Goal: Task Accomplishment & Management: Use online tool/utility

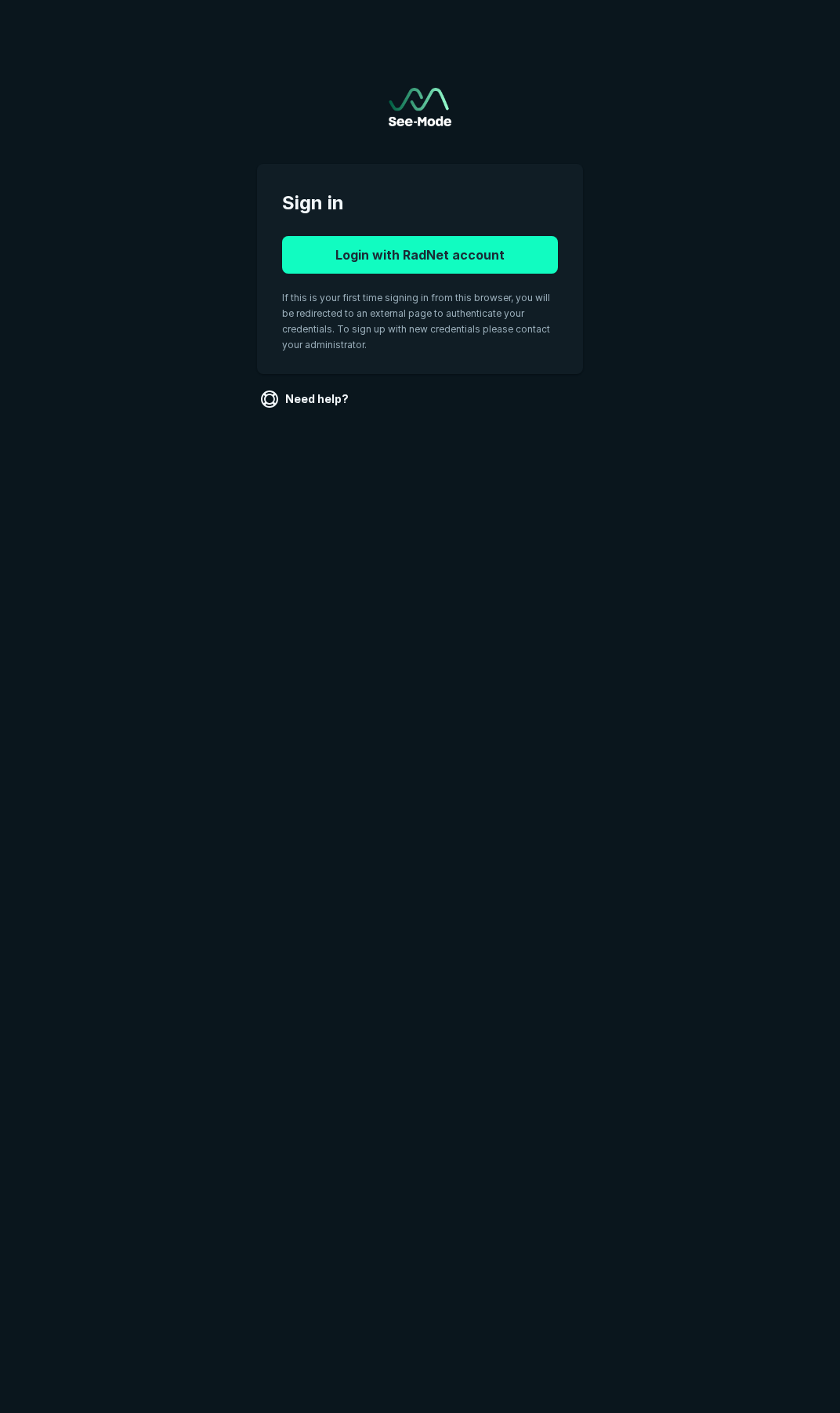
click at [373, 261] on button "Login with RadNet account" at bounding box center [420, 255] width 276 height 37
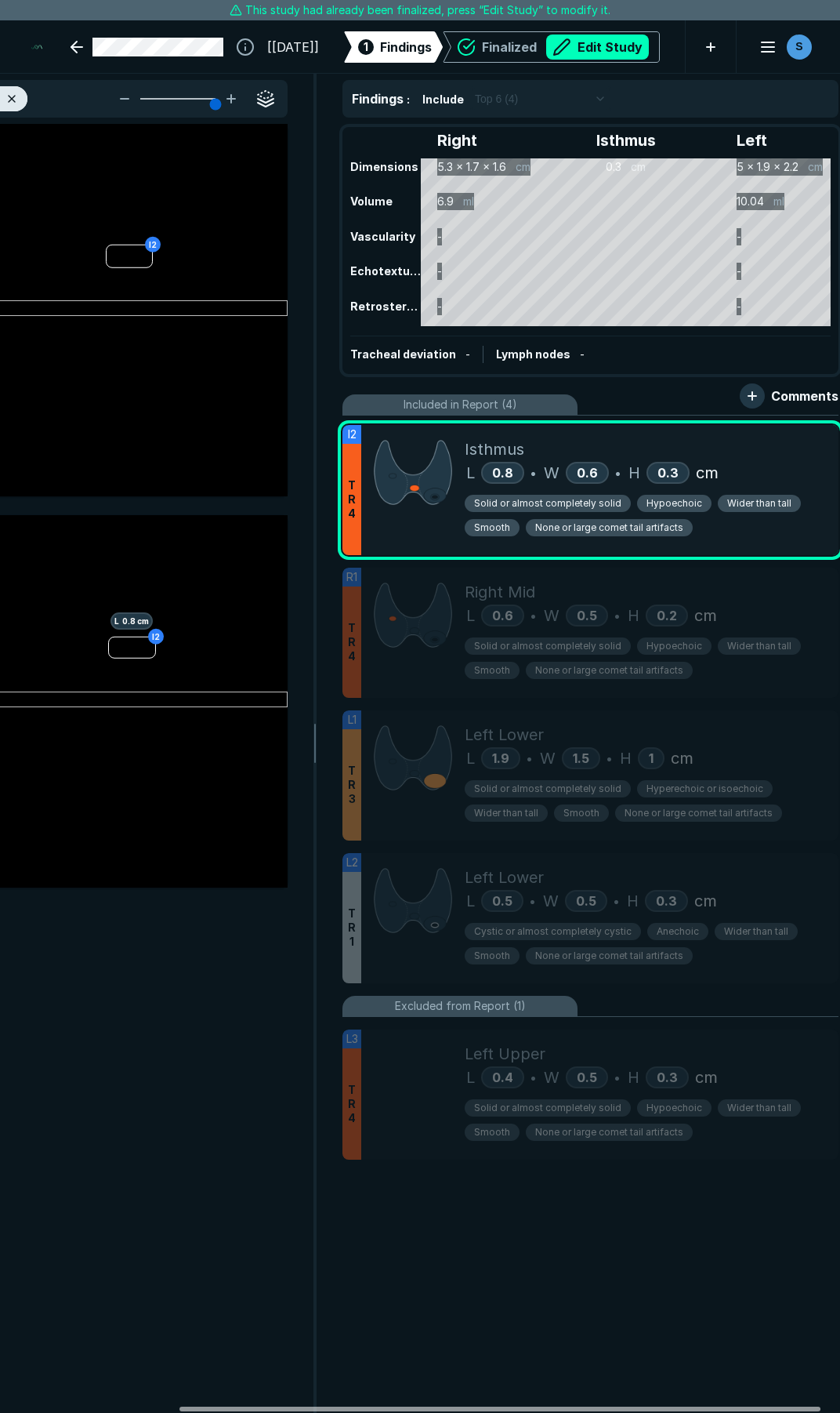
scroll to position [0, 235]
drag, startPoint x: 526, startPoint y: 1404, endPoint x: 705, endPoint y: 1376, distance: 181.2
click at [705, 1407] on div at bounding box center [501, 1409] width 641 height 5
click at [568, 48] on button "Edit Study" at bounding box center [597, 46] width 103 height 25
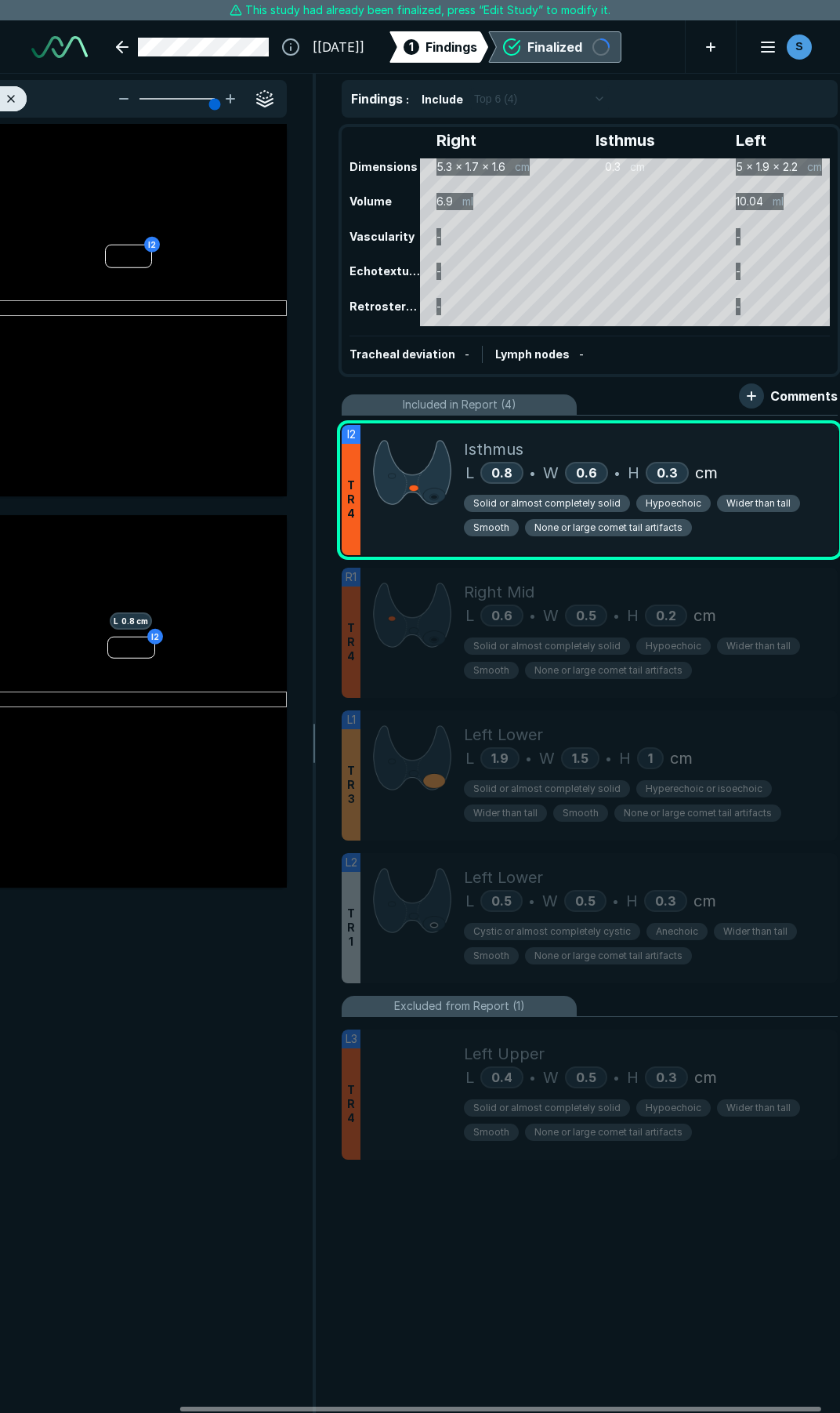
scroll to position [8098, 5795]
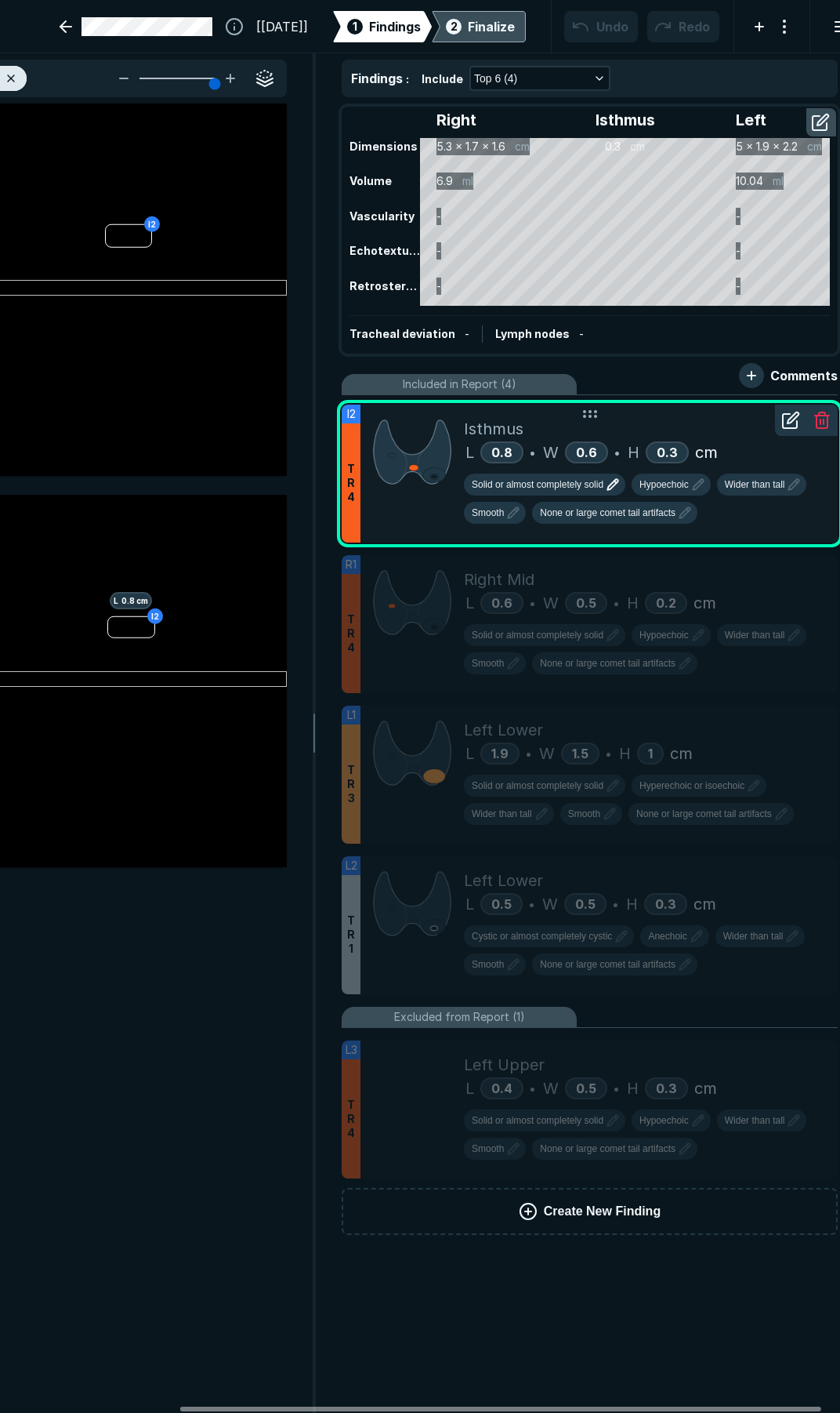
click at [563, 477] on span "Solid or almost completely solid" at bounding box center [538, 484] width 132 height 14
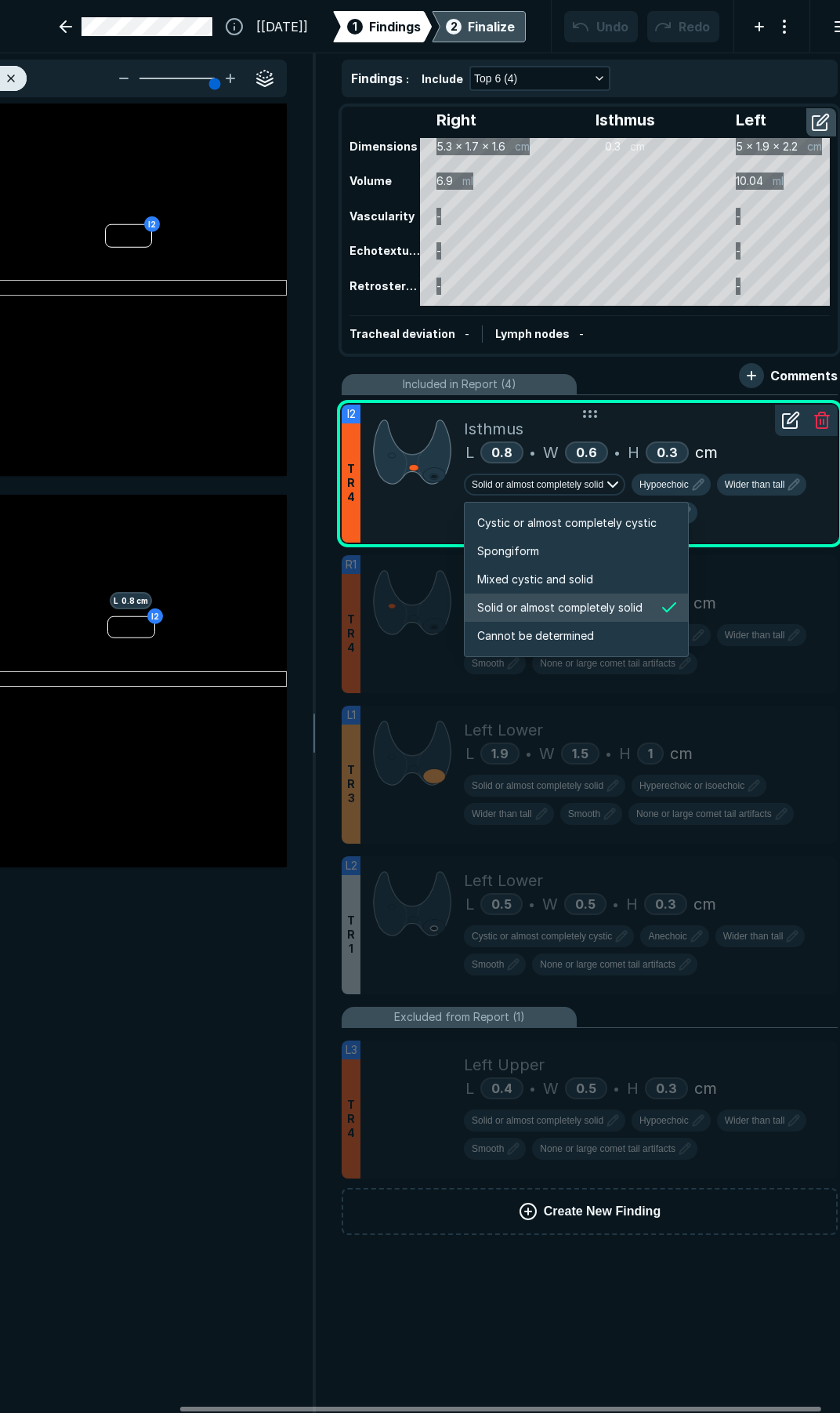
scroll to position [2616, 3011]
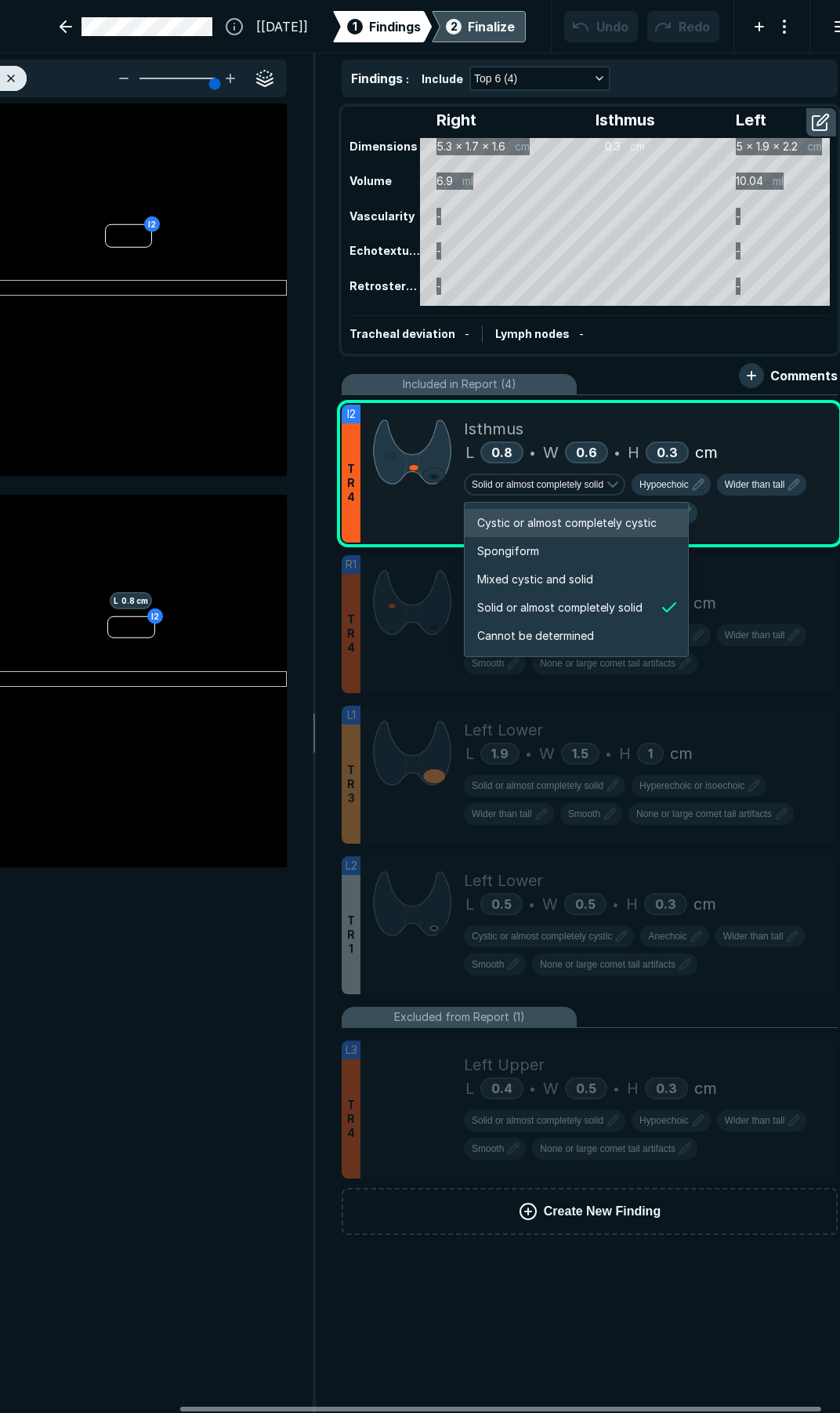
click at [536, 527] on span "Cystic or almost completely cystic" at bounding box center [566, 523] width 179 height 18
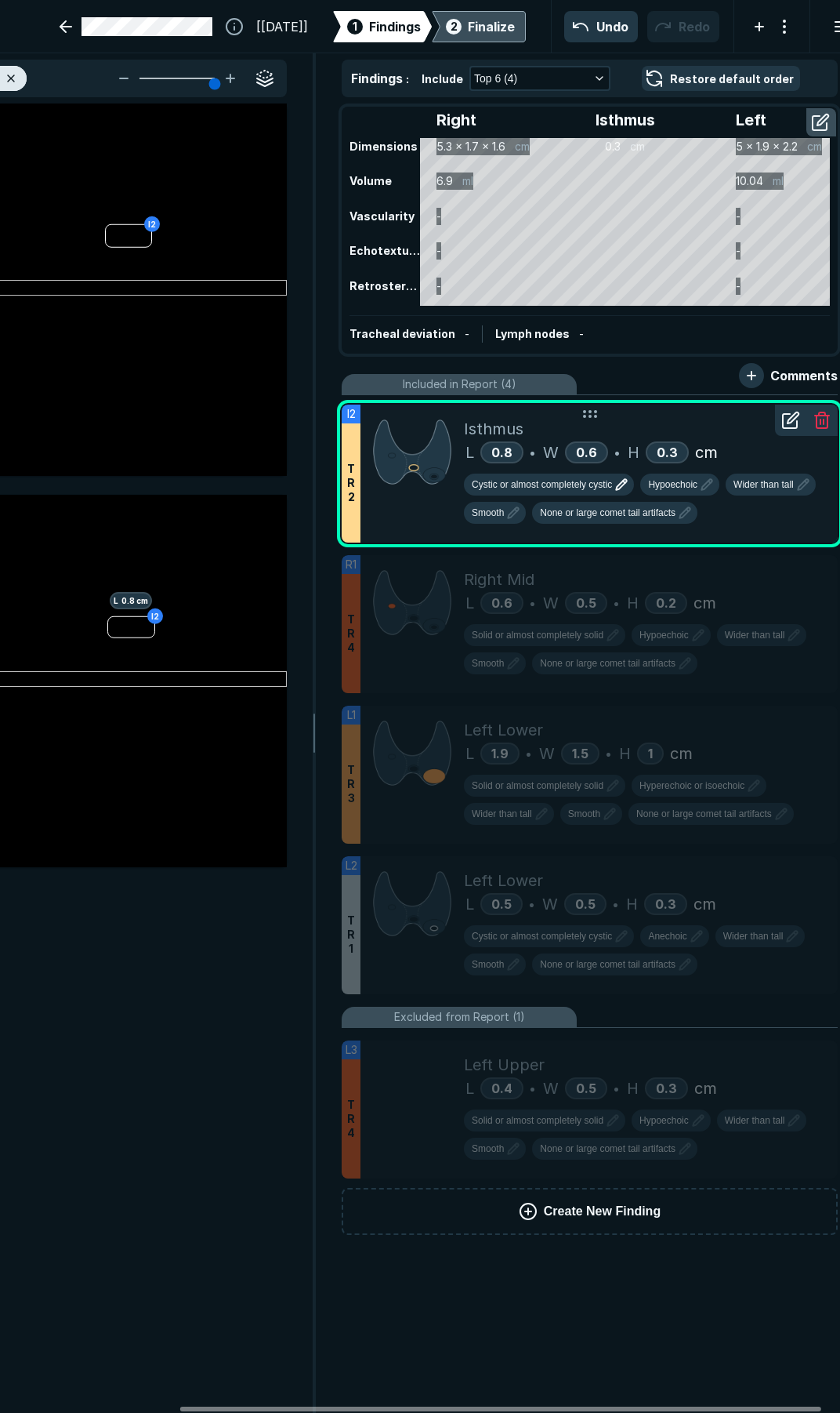
click at [546, 491] on span "Cystic or almost completely cystic" at bounding box center [542, 484] width 140 height 14
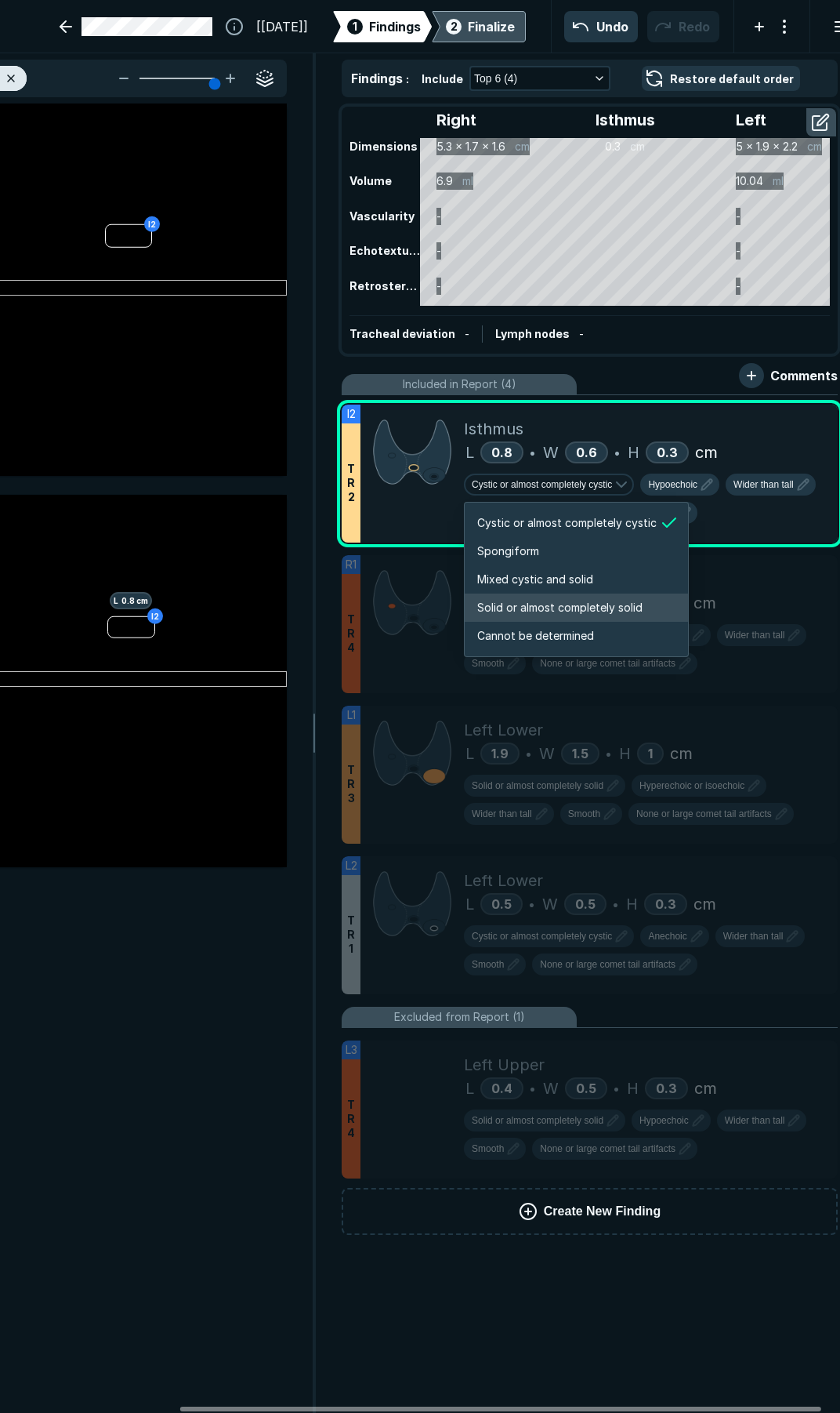
click at [526, 606] on span "Solid or almost completely solid" at bounding box center [559, 608] width 165 height 18
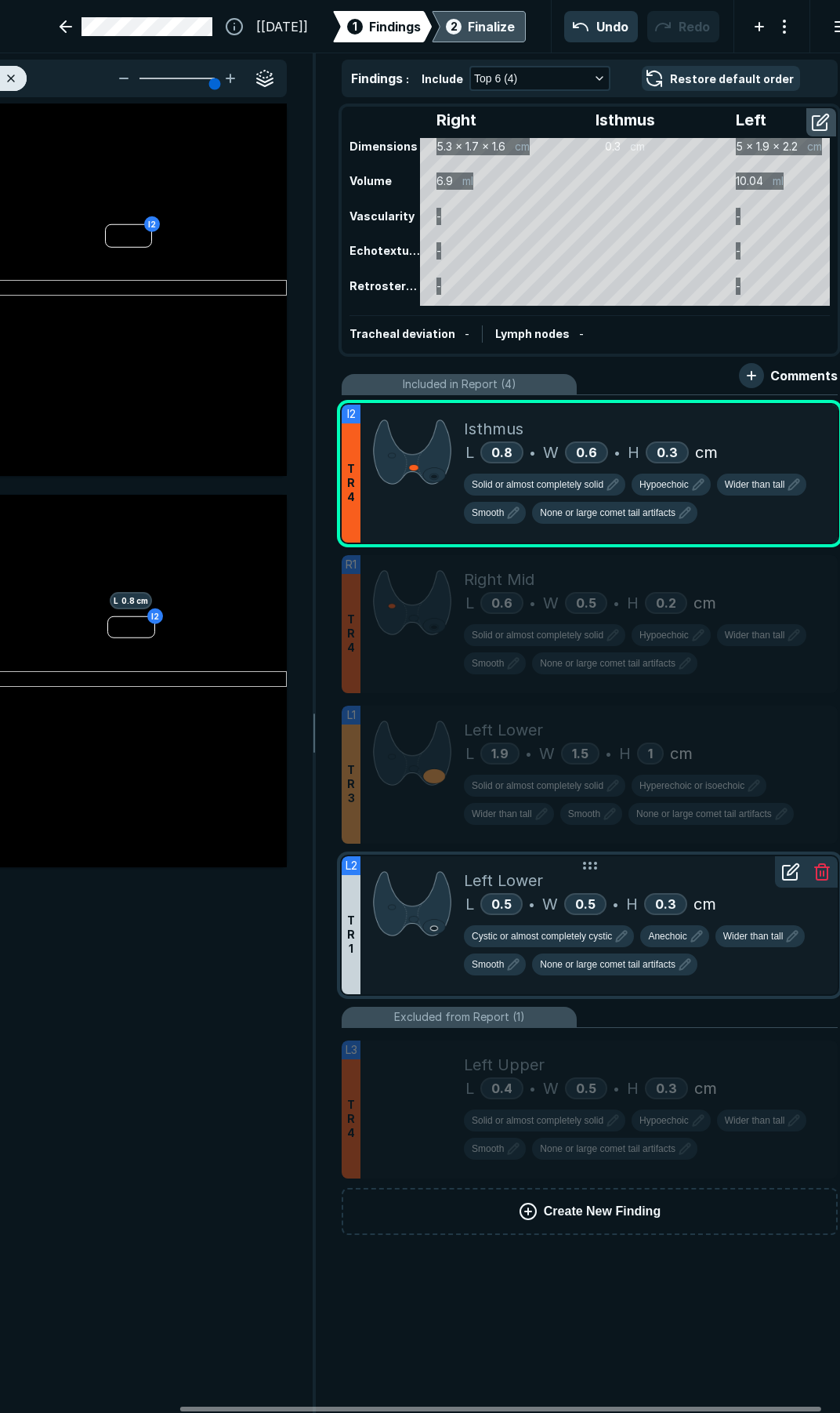
click at [731, 890] on div "Left Lower" at bounding box center [645, 880] width 361 height 23
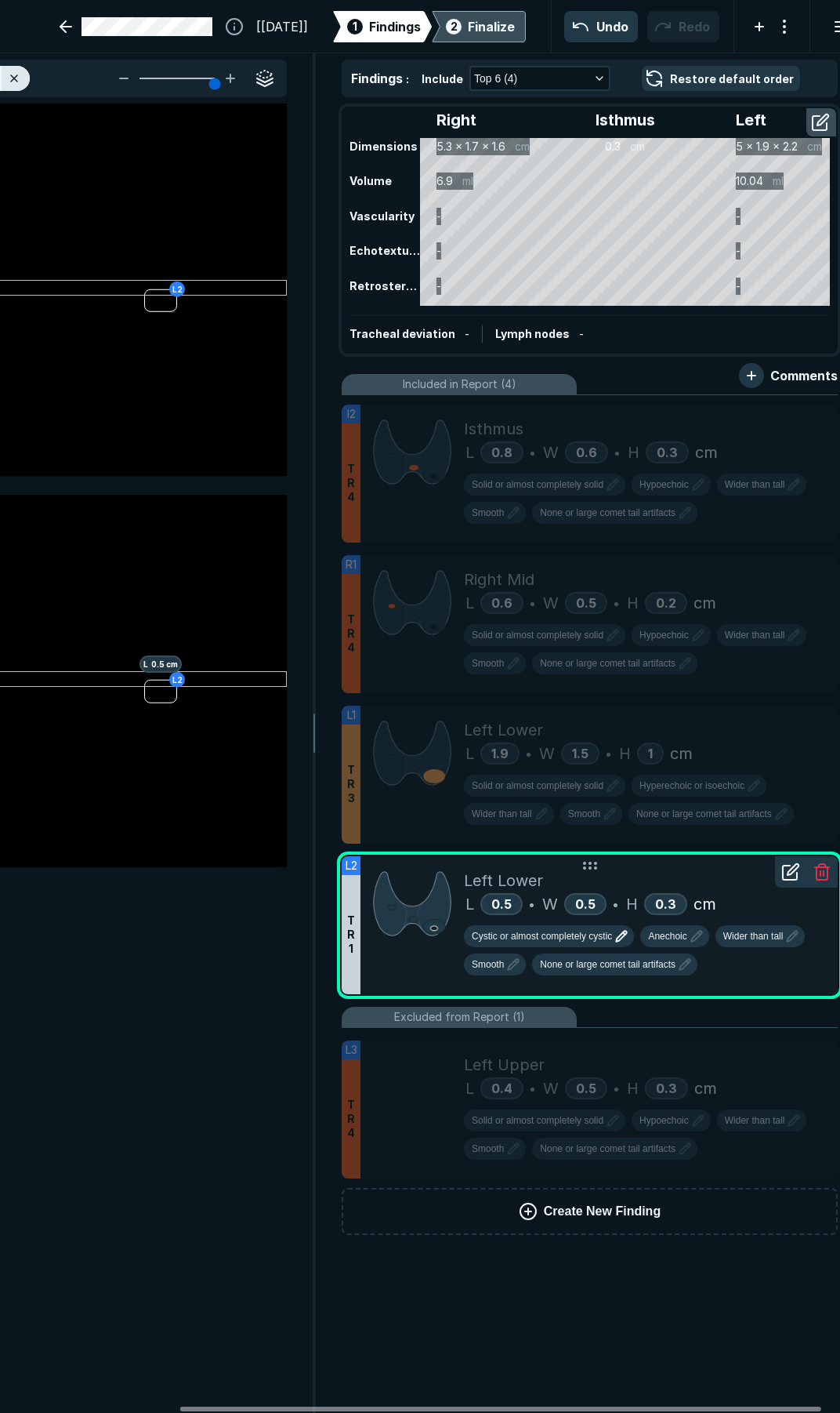
click at [568, 935] on span "Cystic or almost completely cystic" at bounding box center [542, 936] width 140 height 14
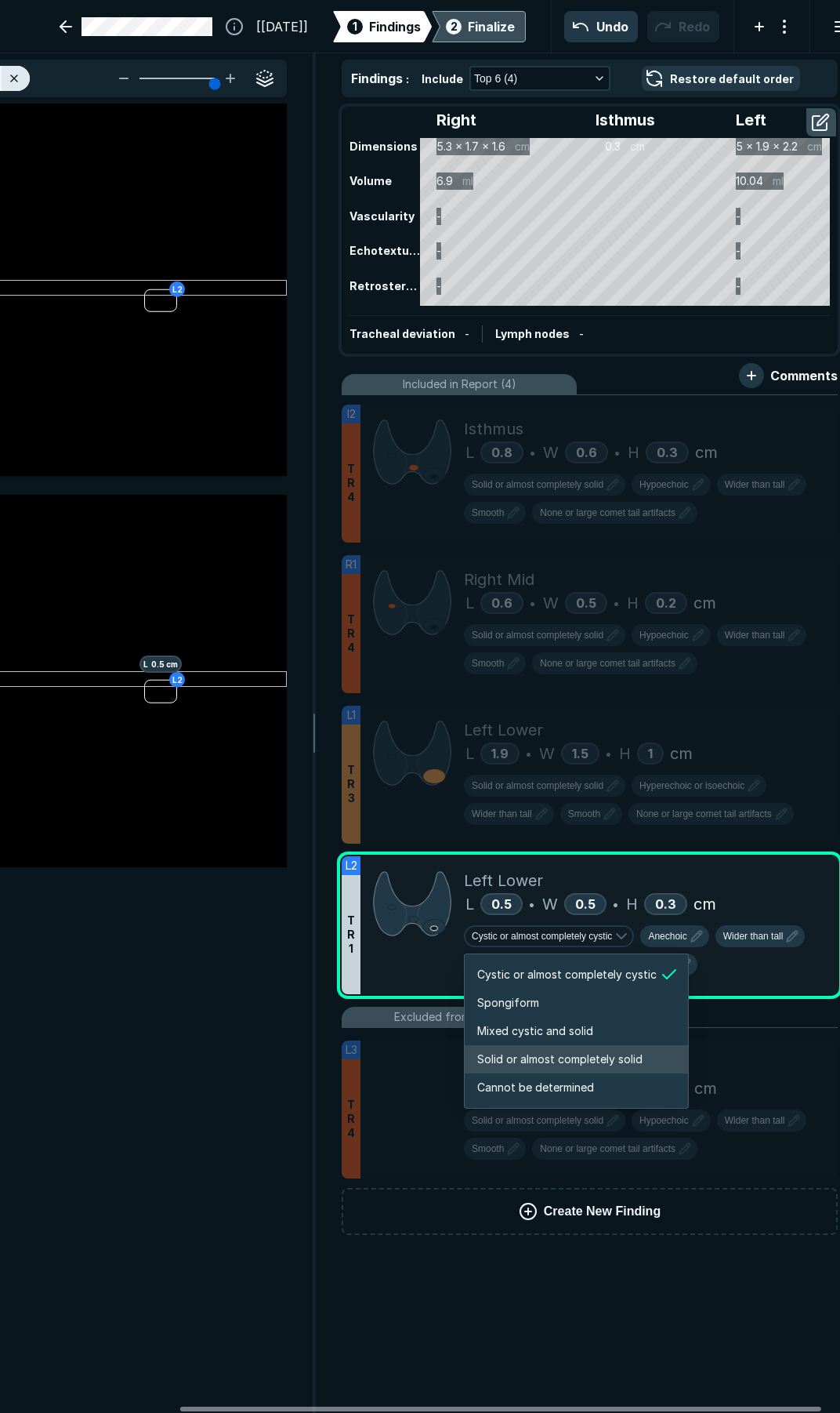
click at [545, 1058] on span "Solid or almost completely solid" at bounding box center [559, 1060] width 165 height 18
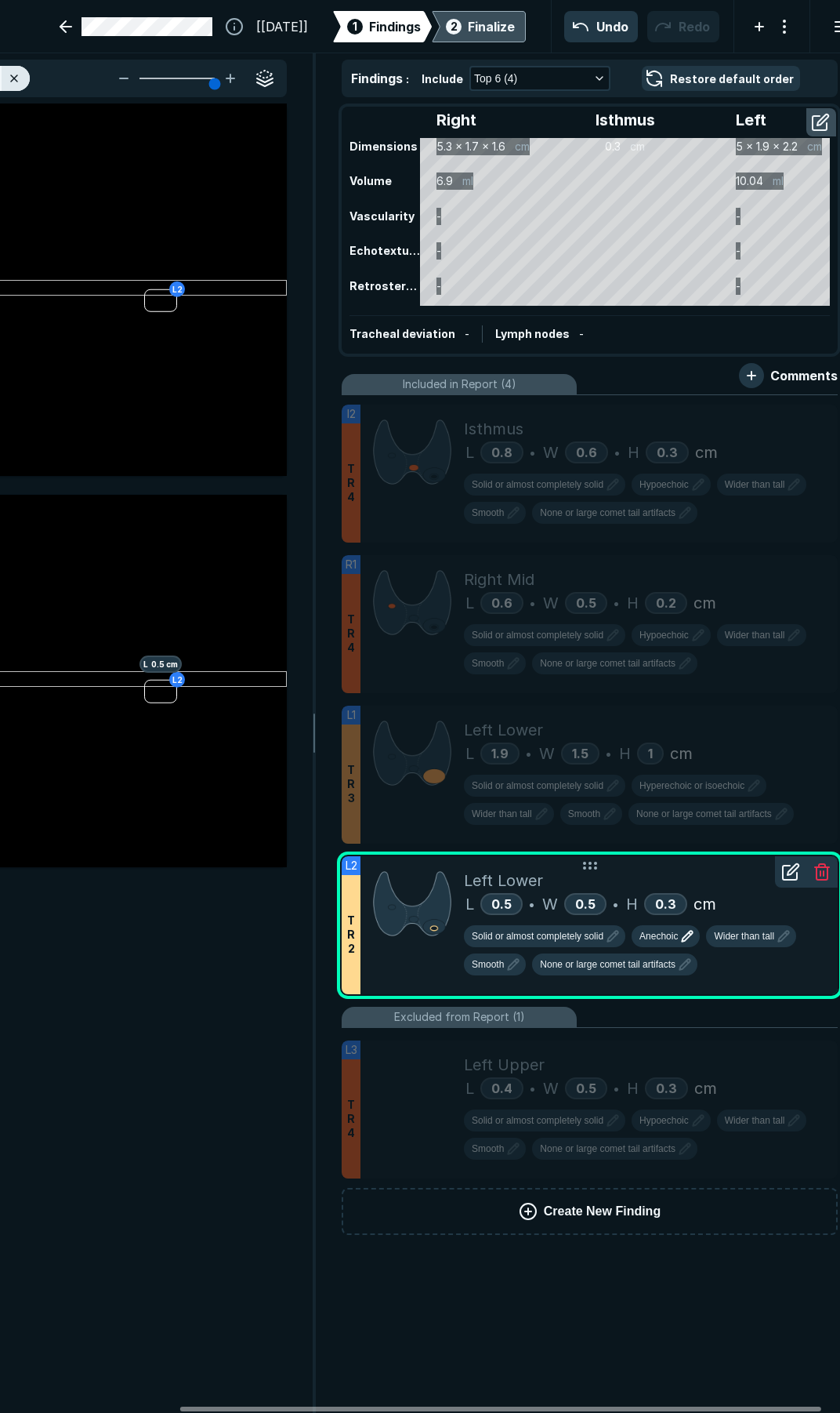
click at [680, 938] on icon "button" at bounding box center [688, 936] width 19 height 19
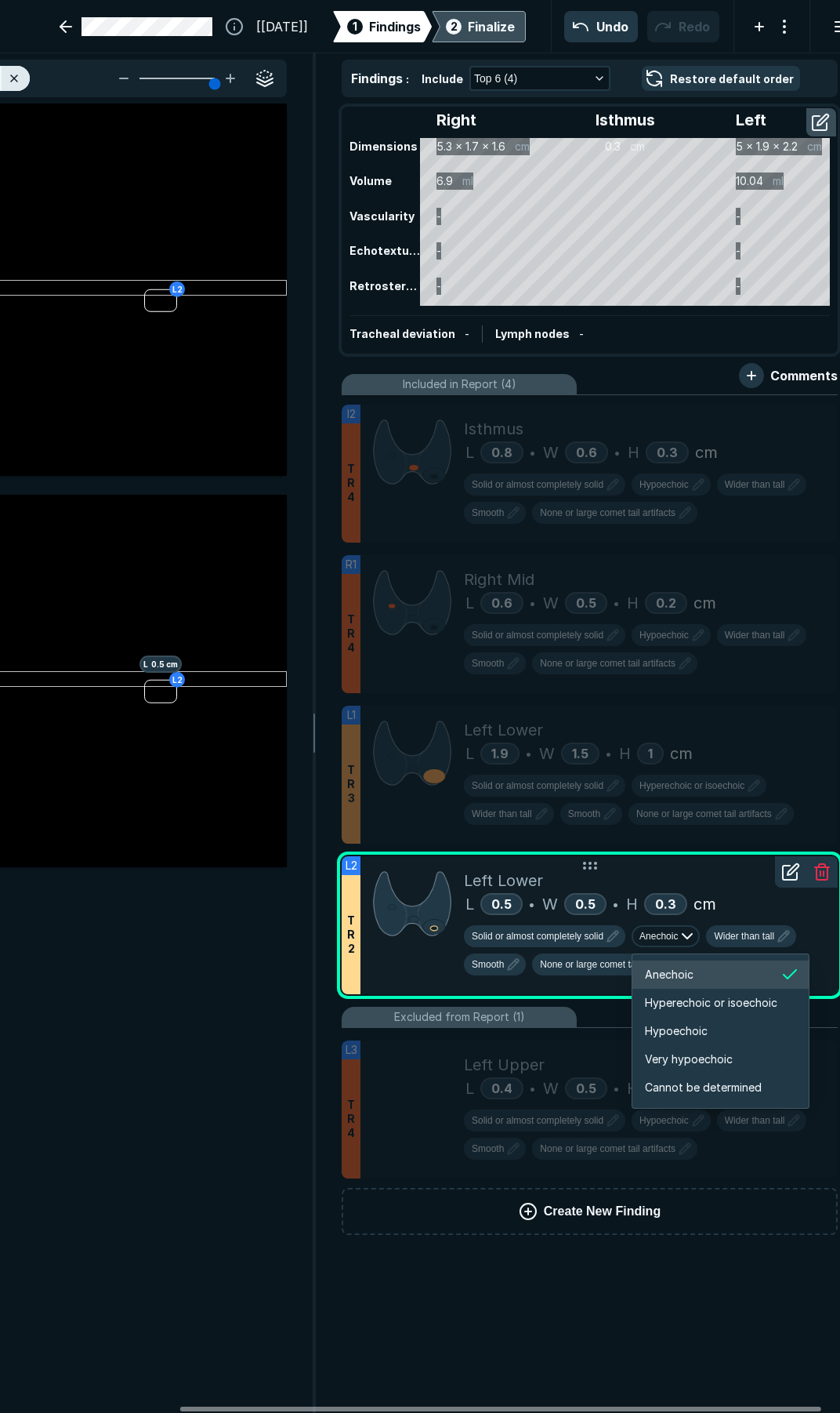
scroll to position [2616, 2810]
click at [696, 1024] on span "Hypoechoic" at bounding box center [676, 1031] width 63 height 18
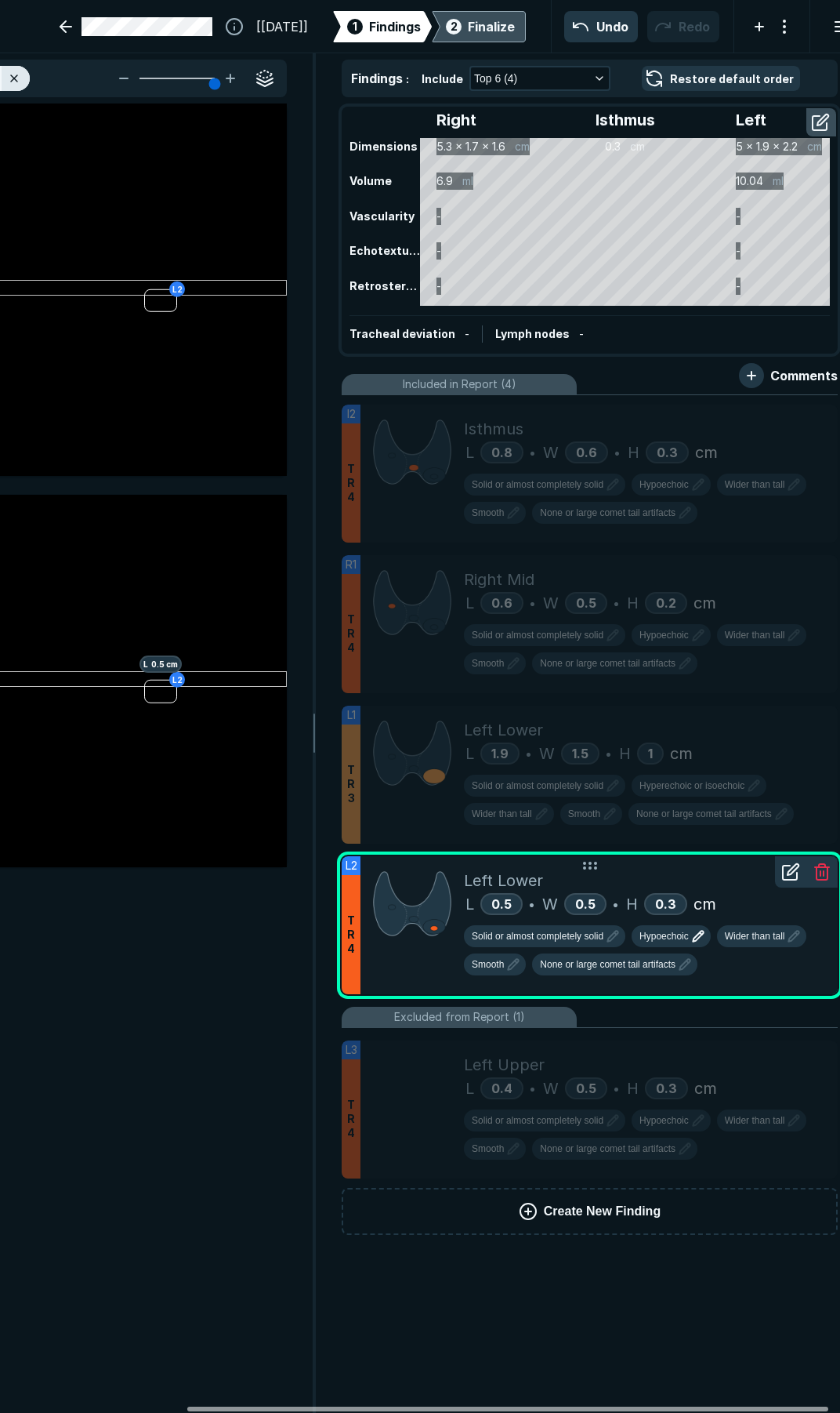
scroll to position [0, 257]
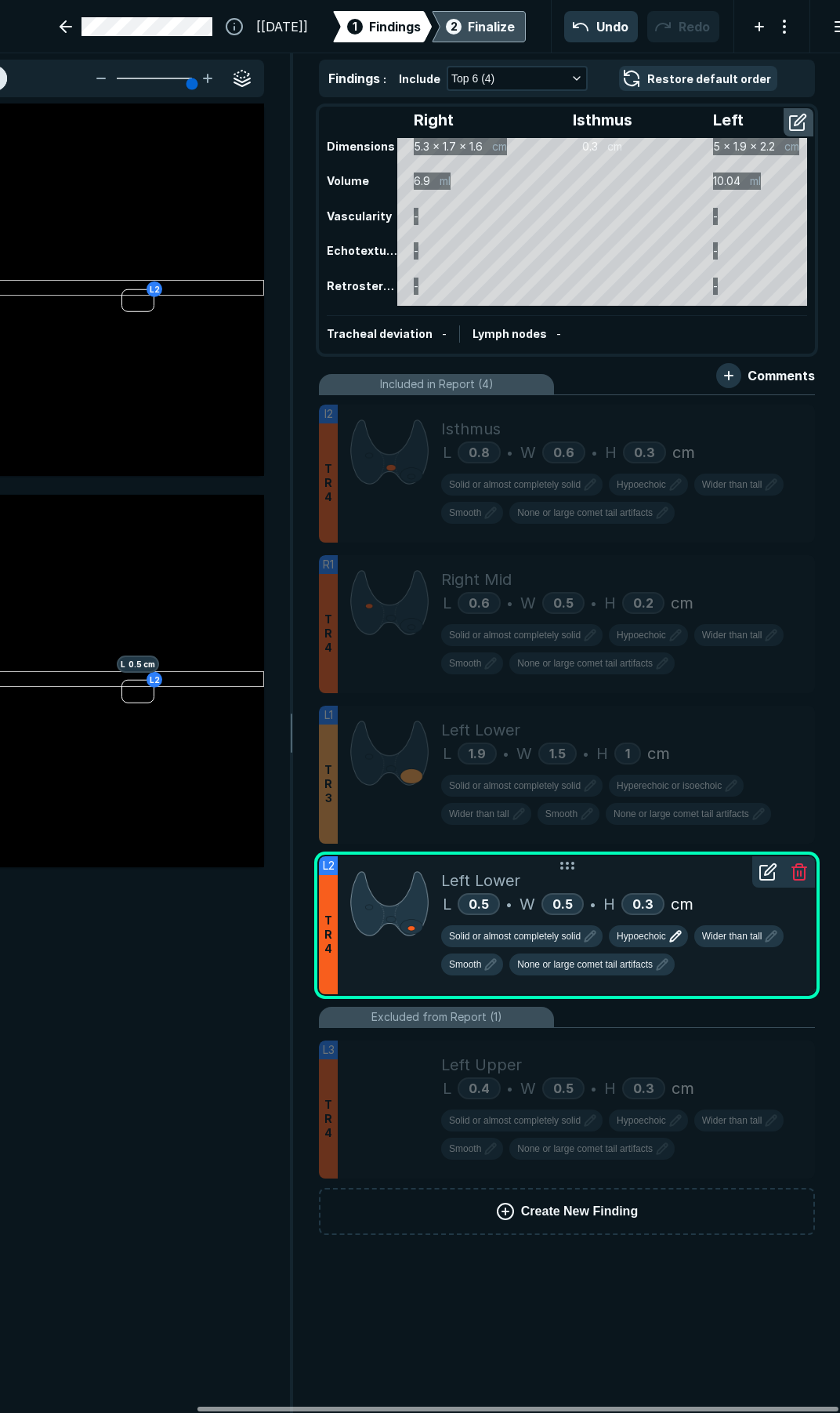
drag, startPoint x: 684, startPoint y: 1410, endPoint x: 751, endPoint y: 1399, distance: 67.9
click at [751, 1407] on div at bounding box center [519, 1409] width 641 height 5
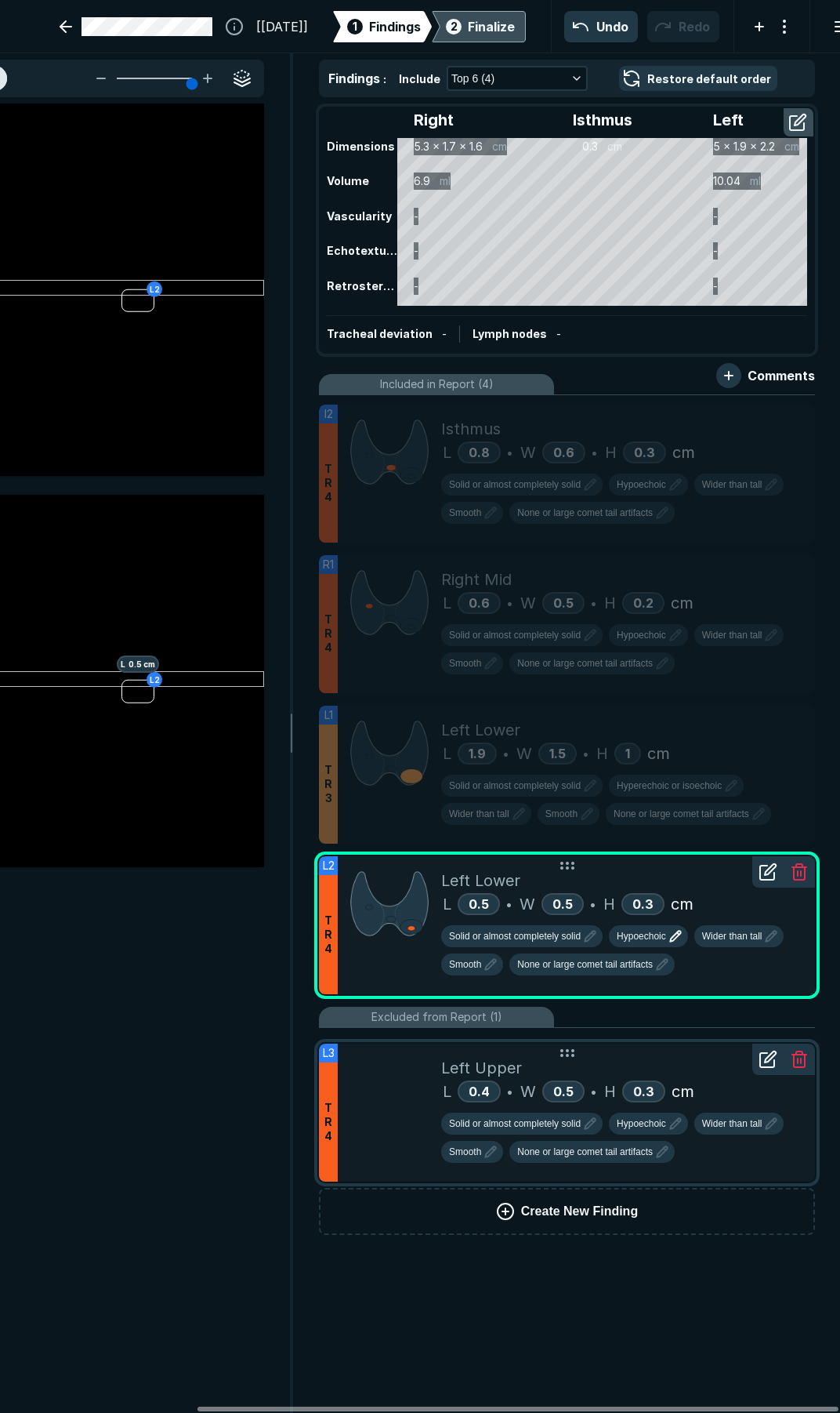
drag, startPoint x: 566, startPoint y: 1059, endPoint x: 451, endPoint y: 1058, distance: 115.0
click at [451, 1058] on div "L3 T R 4 Left Upper L 0.4 • W 0.5 • H 0.3 cm Solid or almost completely solid H…" at bounding box center [567, 1112] width 496 height 138
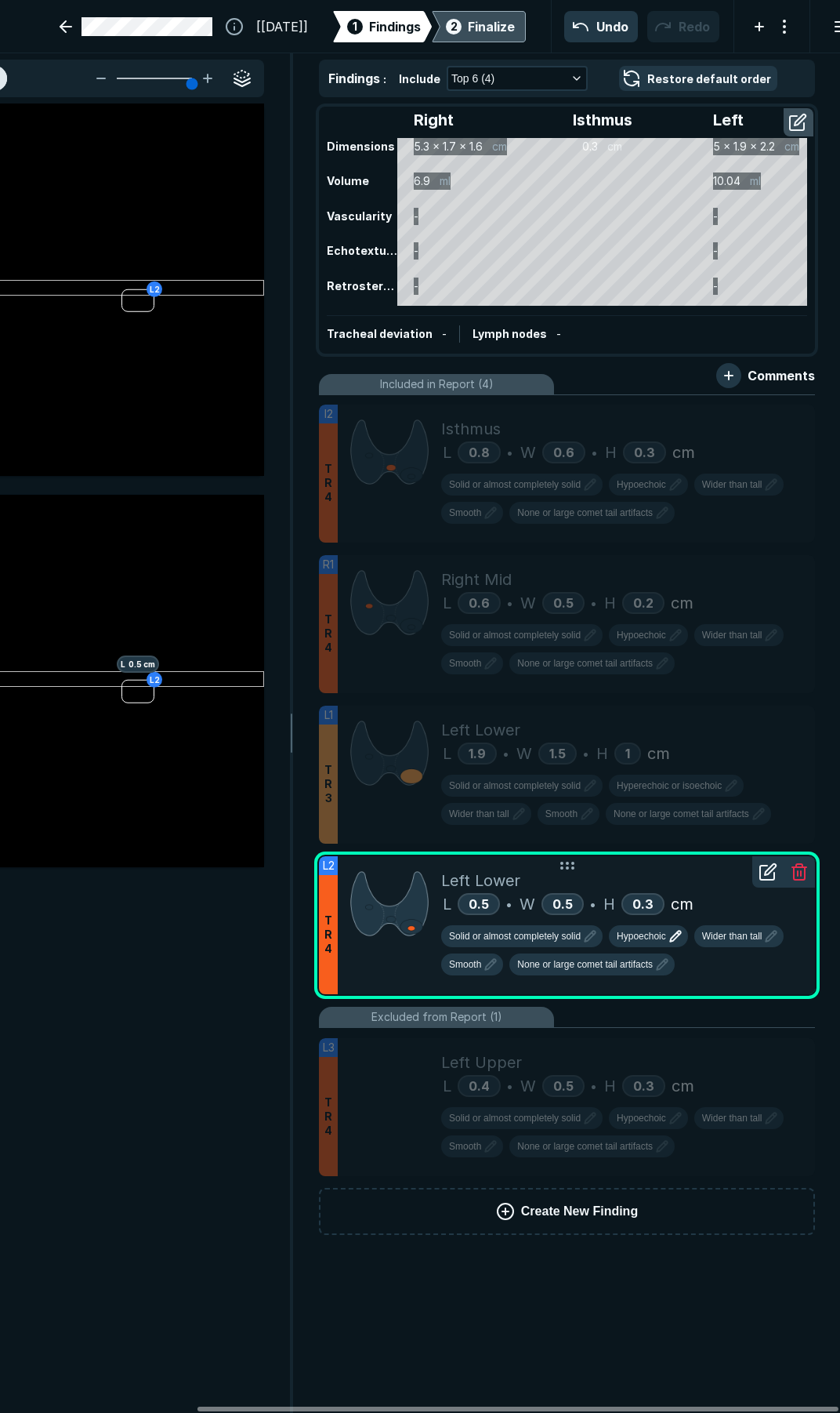
drag, startPoint x: 571, startPoint y: 1057, endPoint x: 307, endPoint y: 1048, distance: 264.2
click at [183, 1054] on div "Captures : Show Finding L2 (2) L2 L2 L2 L 0.5 cm L2 H 0.3 cm W 0.5 cm Findings …" at bounding box center [292, 733] width 1098 height 1360
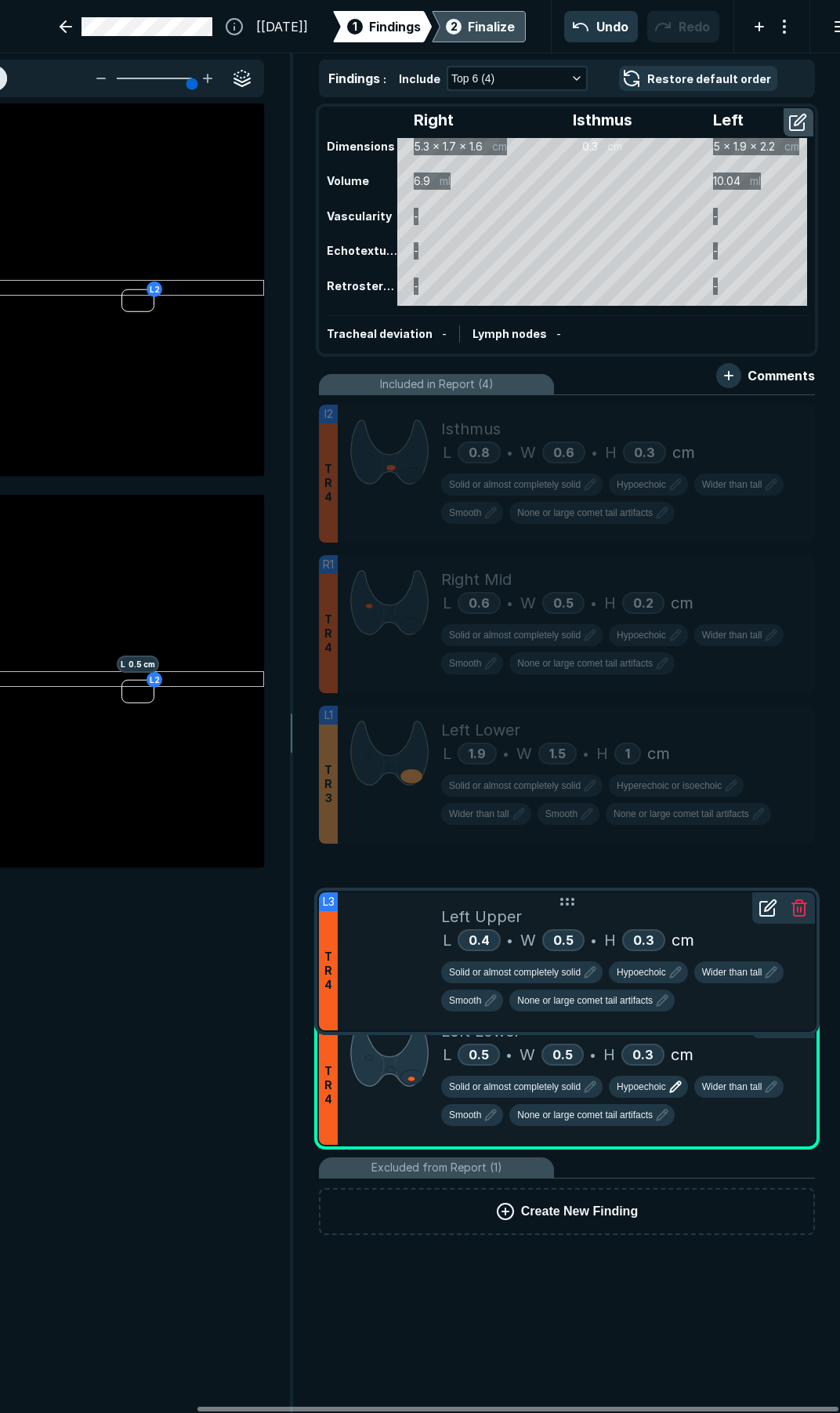
drag, startPoint x: 566, startPoint y: 1060, endPoint x: 592, endPoint y: 913, distance: 149.3
click at [592, 913] on div "Left Upper" at bounding box center [621, 916] width 361 height 23
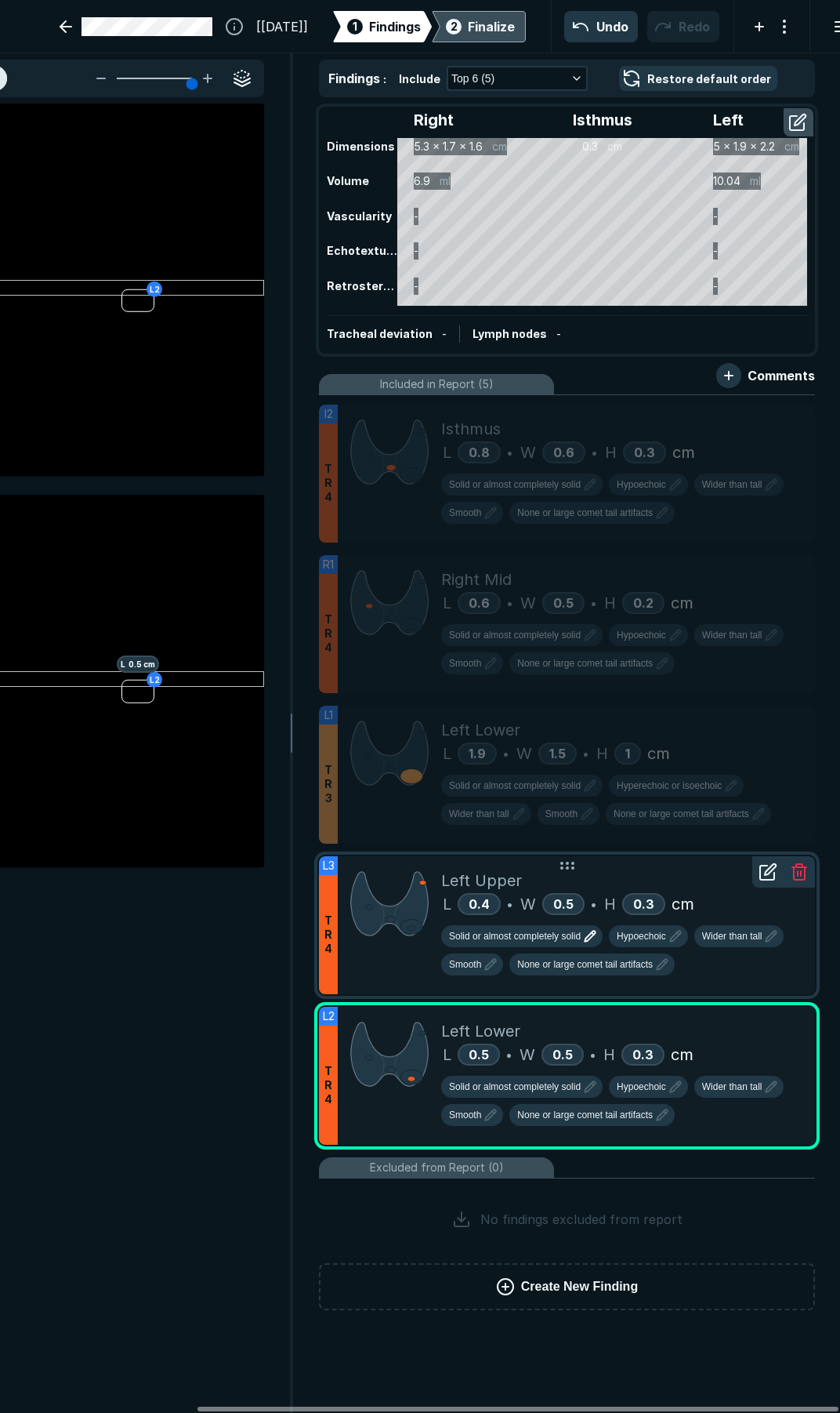
scroll to position [7510, 4222]
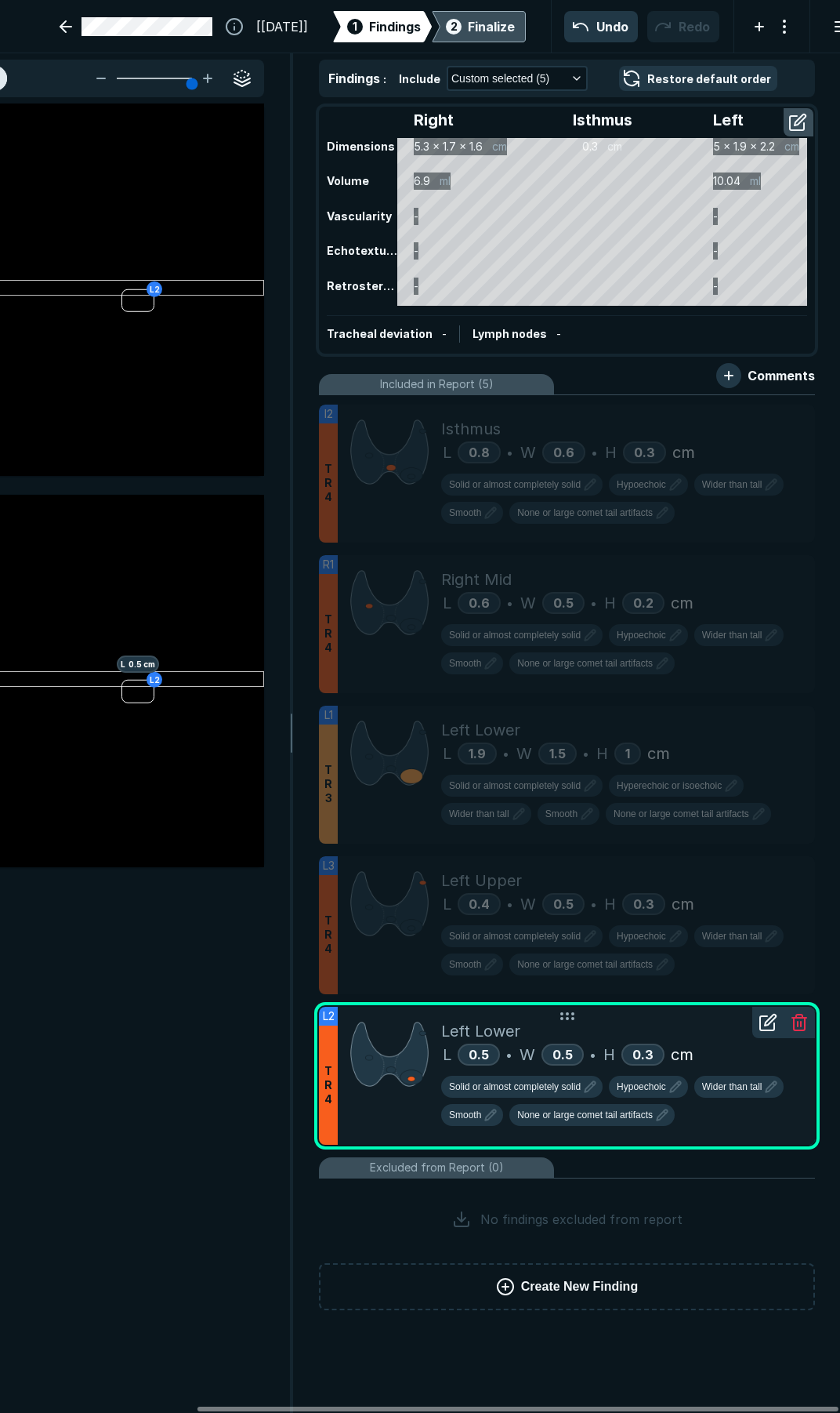
click at [699, 1031] on div "Left Lower" at bounding box center [621, 1030] width 361 height 23
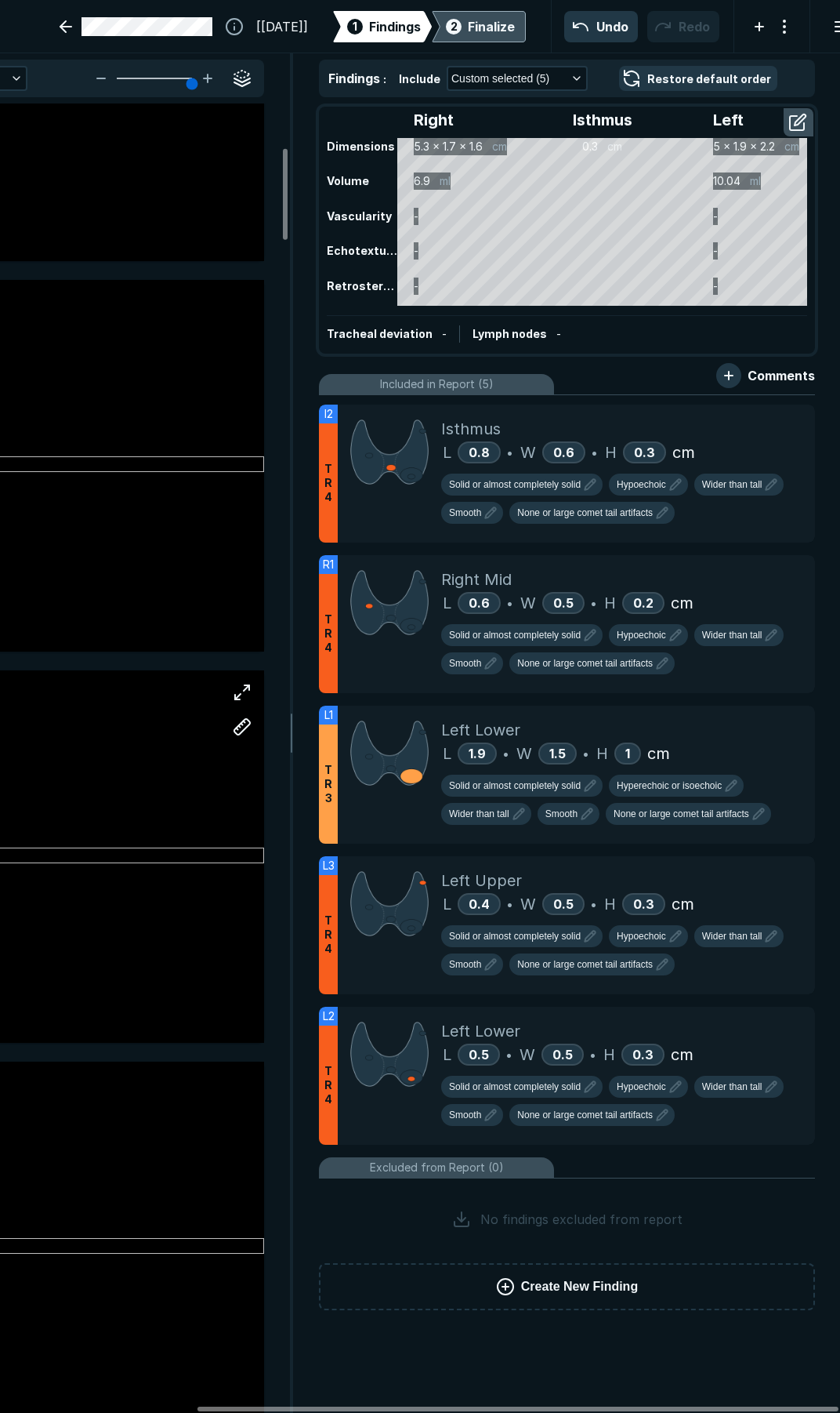
scroll to position [627, 0]
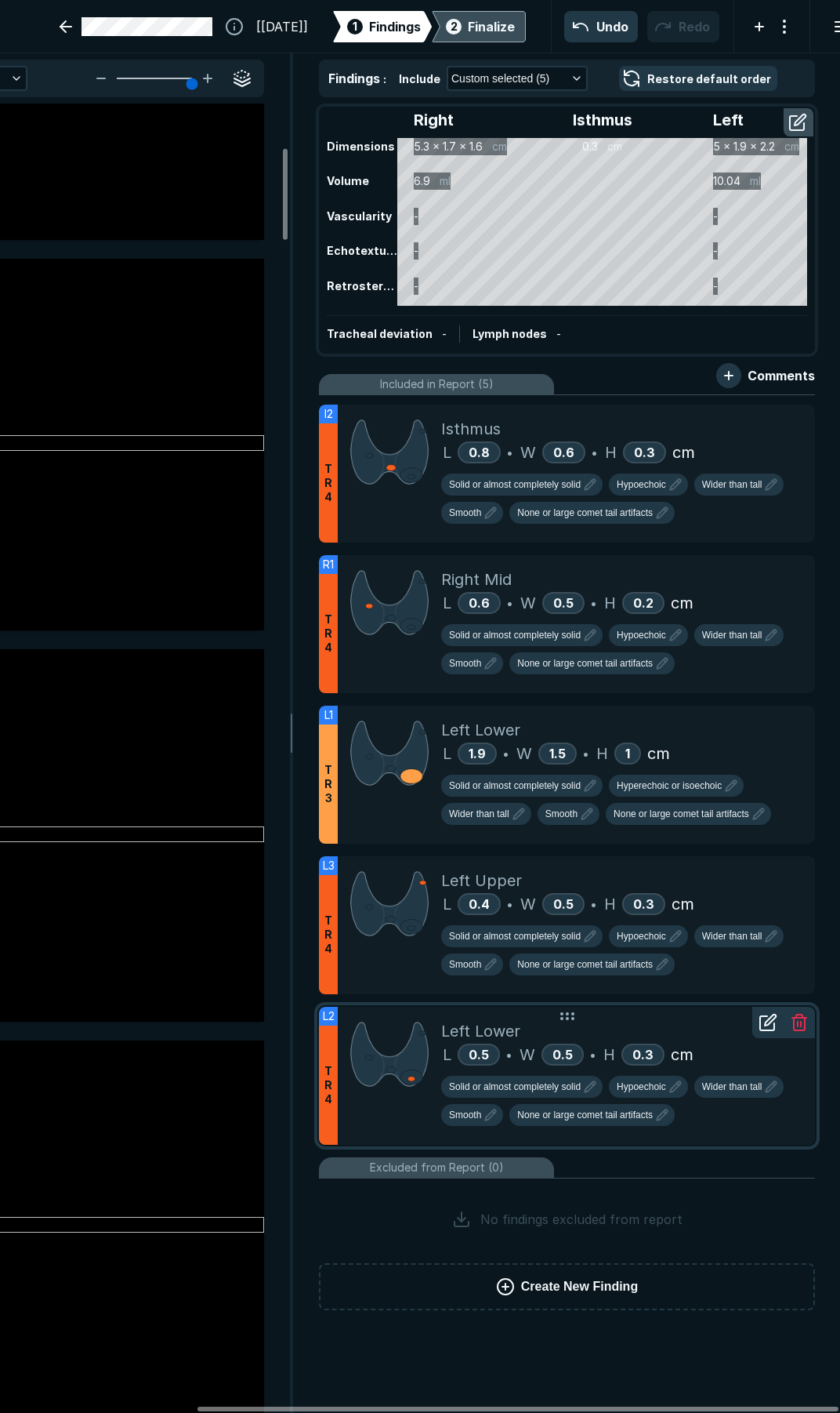
click at [691, 1034] on div "Left Lower" at bounding box center [621, 1030] width 361 height 23
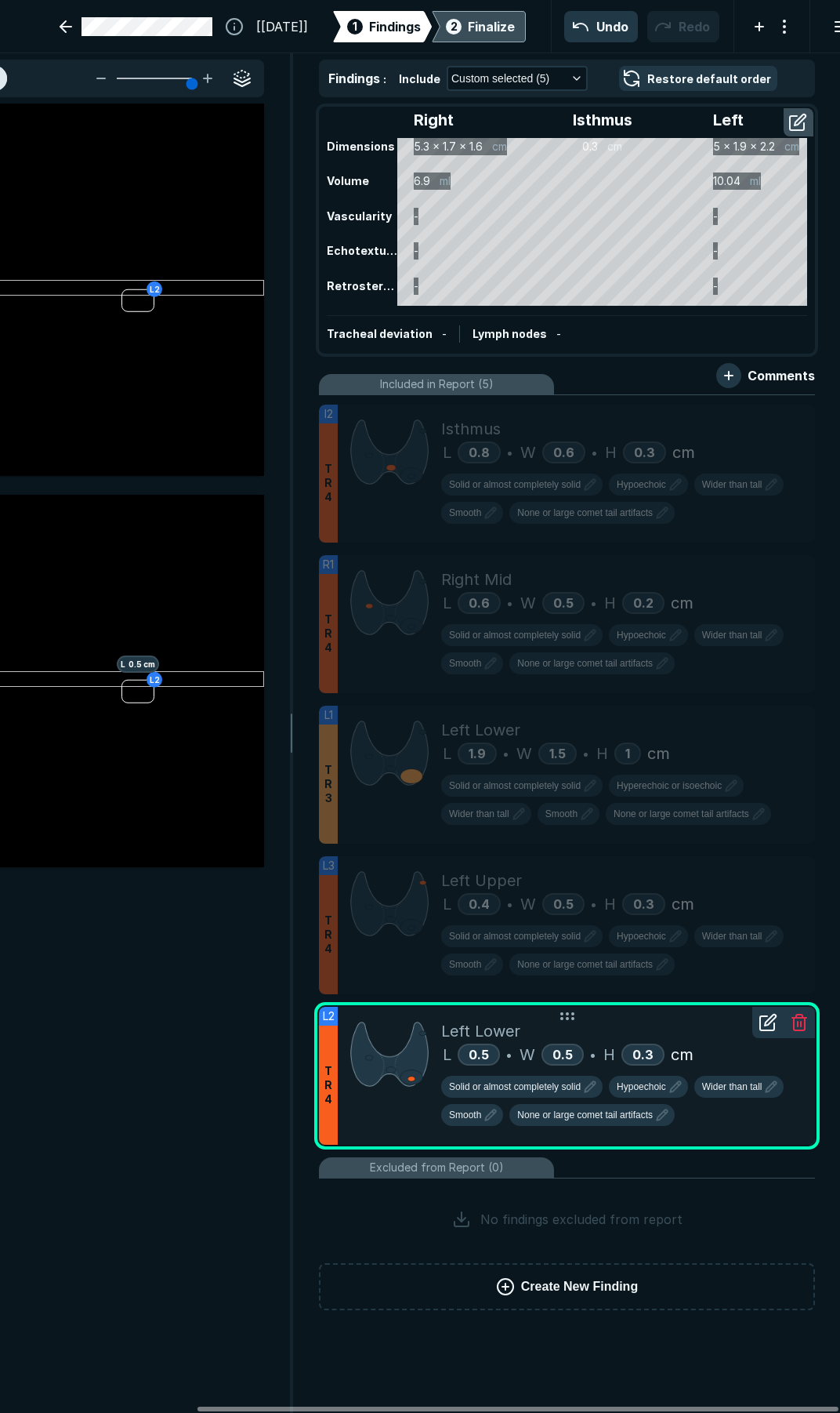
scroll to position [7734, 4222]
click at [768, 1022] on icon at bounding box center [768, 1023] width 19 height 19
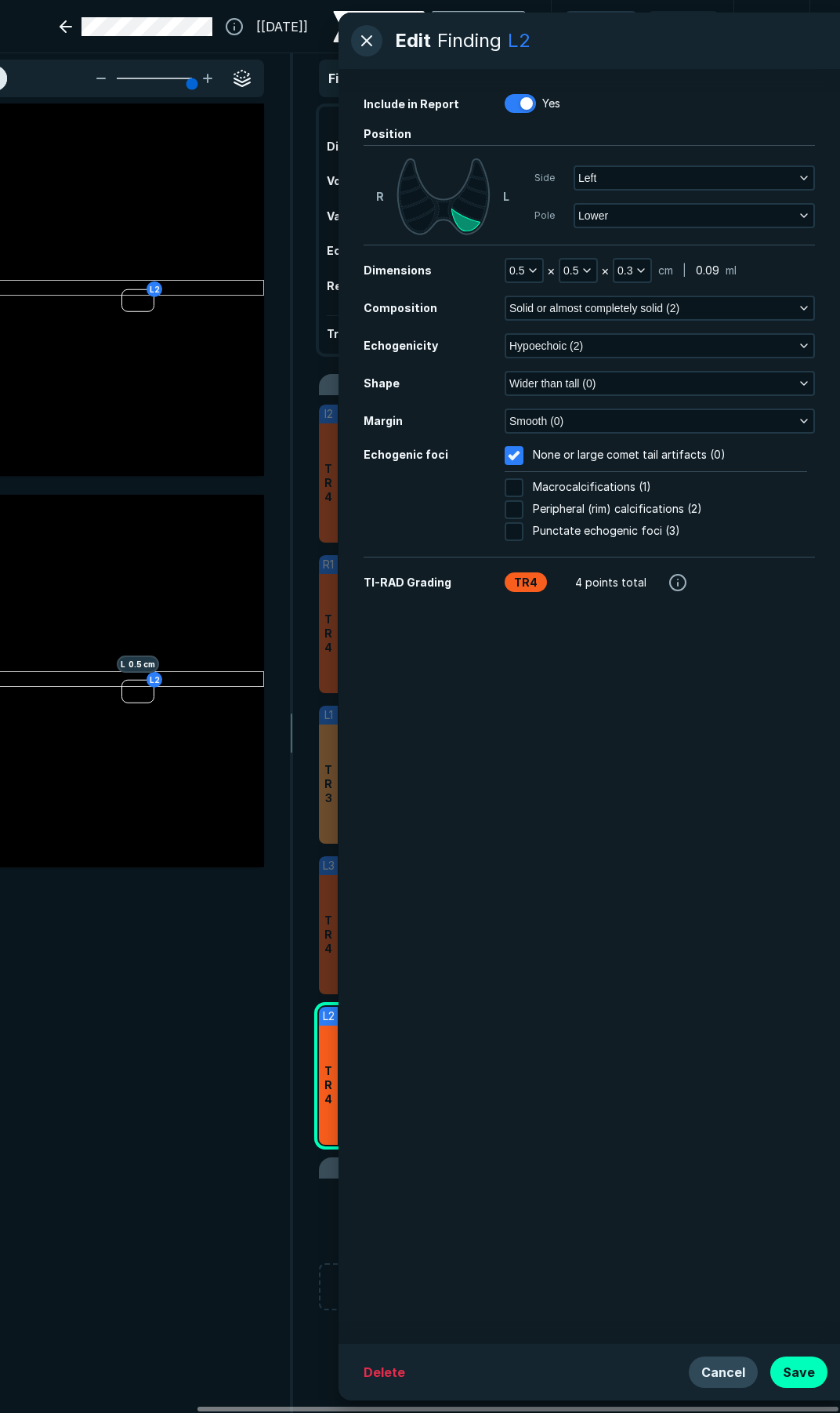
click at [721, 1375] on button "Cancel" at bounding box center [724, 1372] width 69 height 31
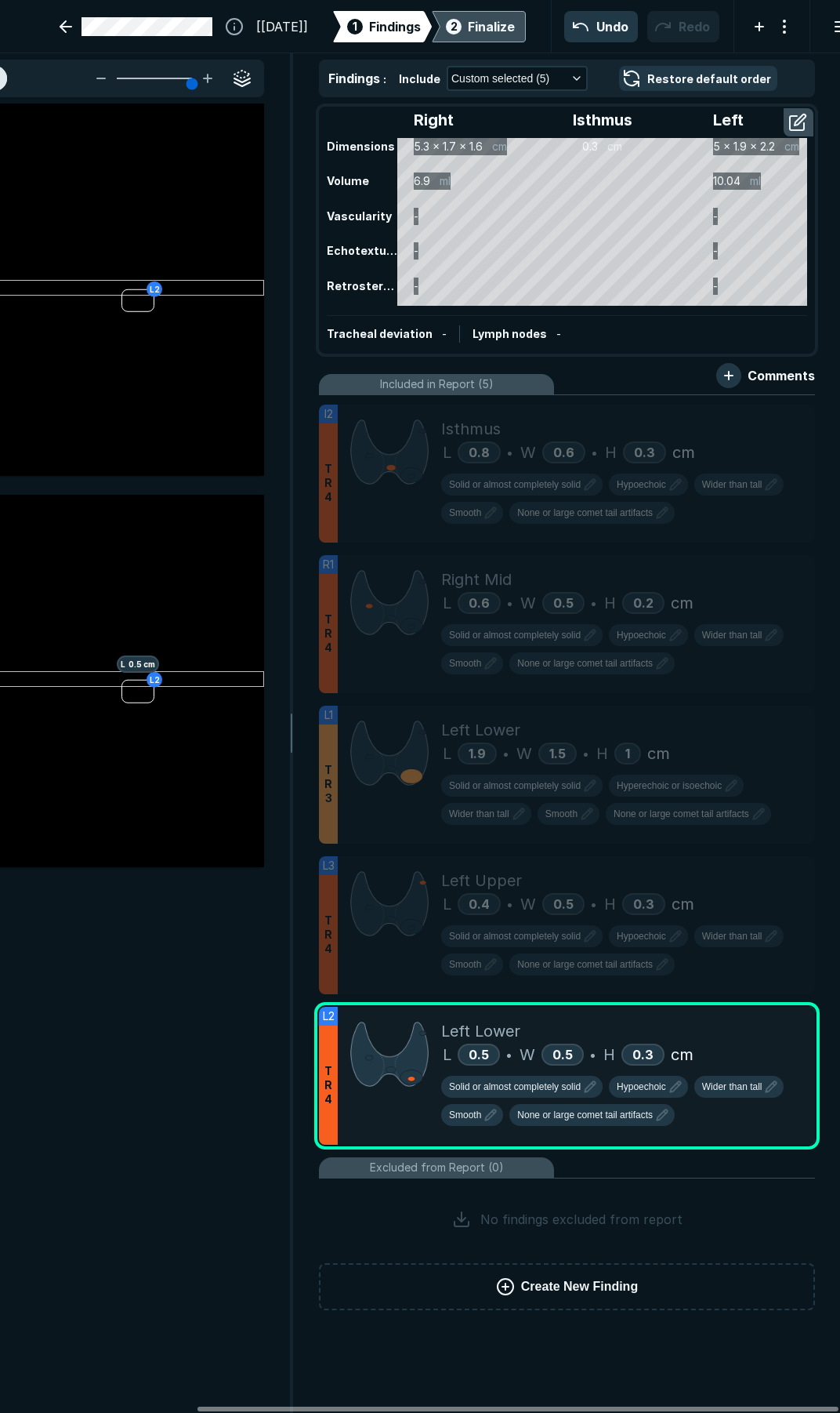
click at [474, 31] on div "Finalize" at bounding box center [491, 27] width 47 height 19
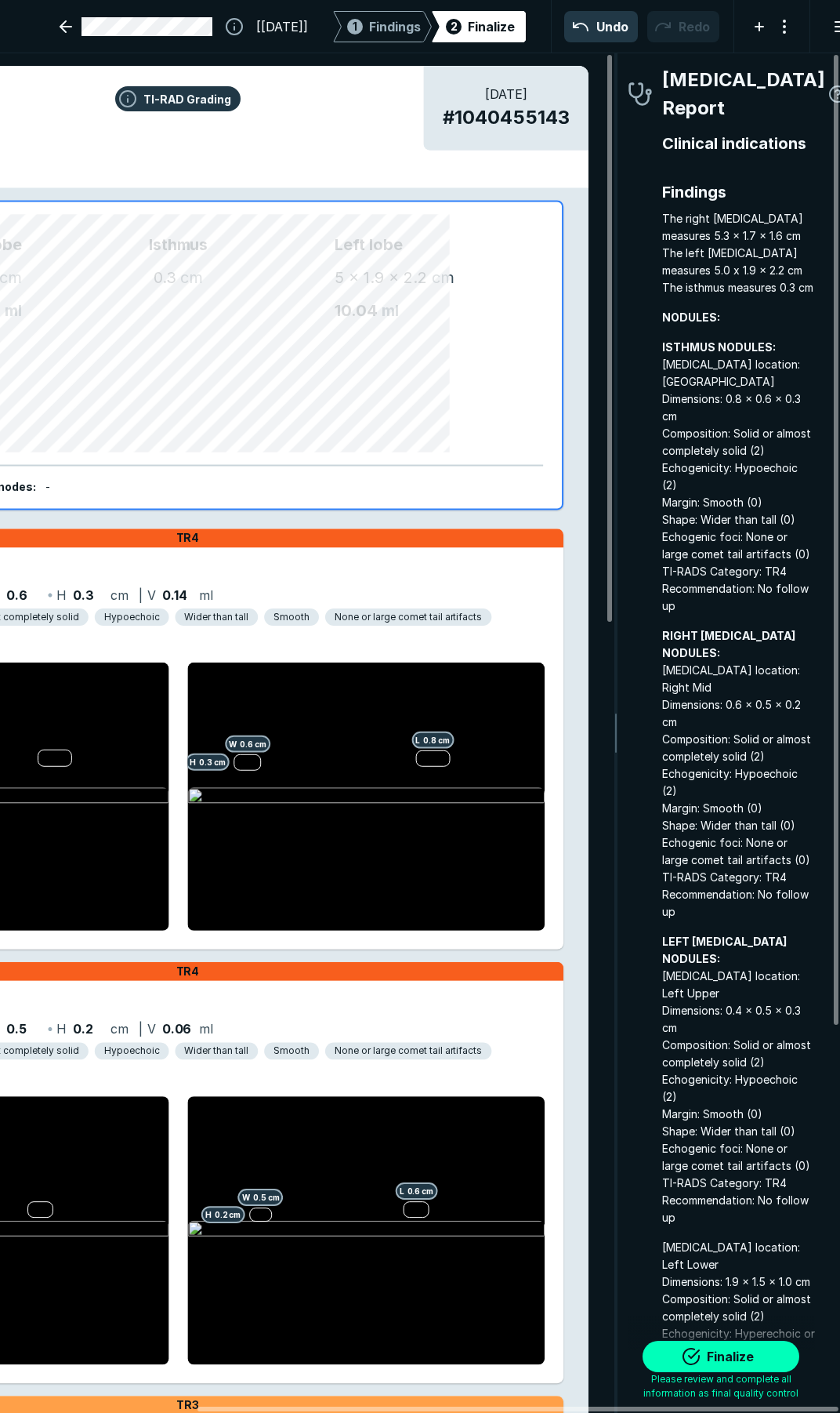
scroll to position [8042, 2833]
click at [753, 1360] on button "Finalize" at bounding box center [721, 1356] width 157 height 31
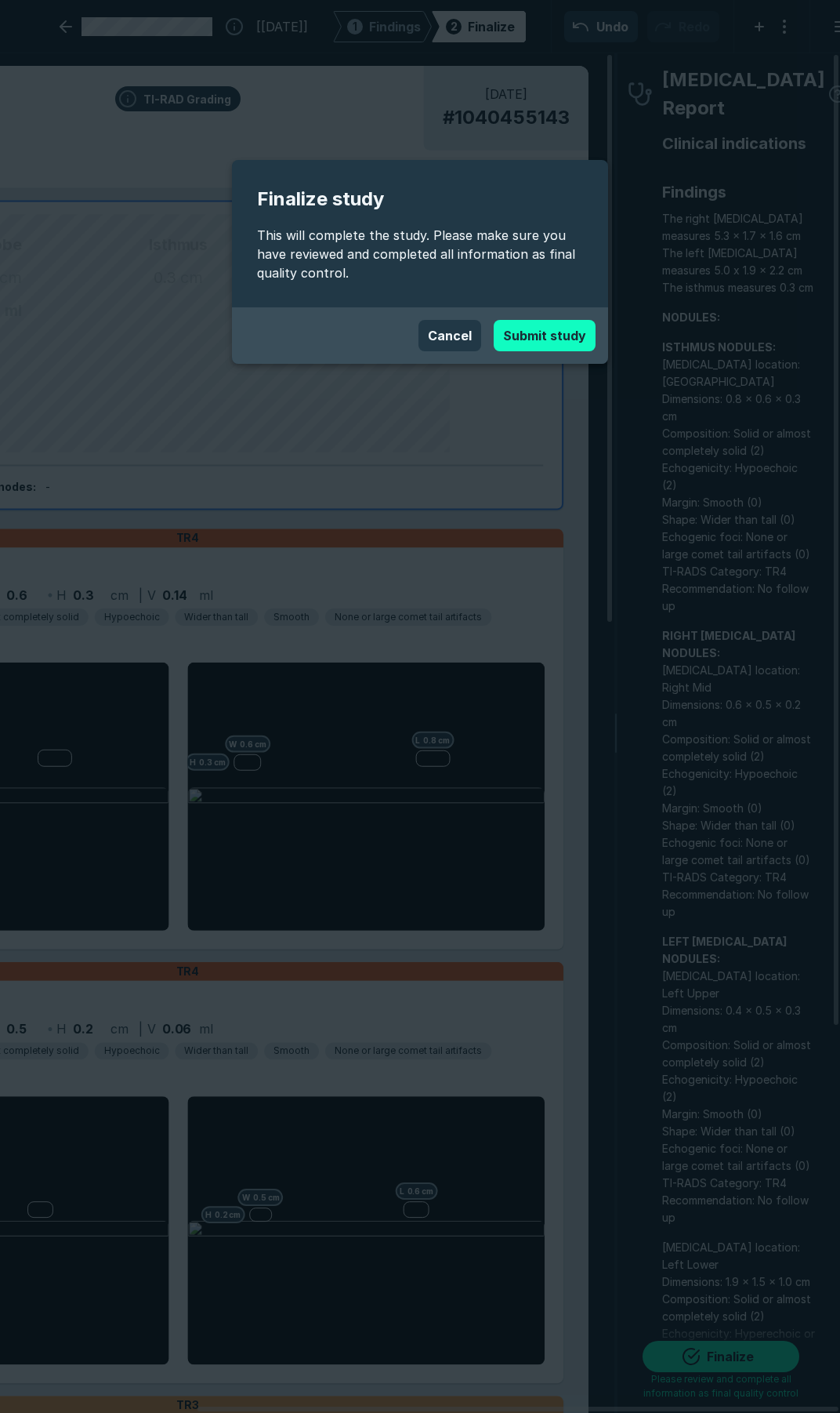
click at [564, 336] on button "Submit study" at bounding box center [545, 335] width 102 height 31
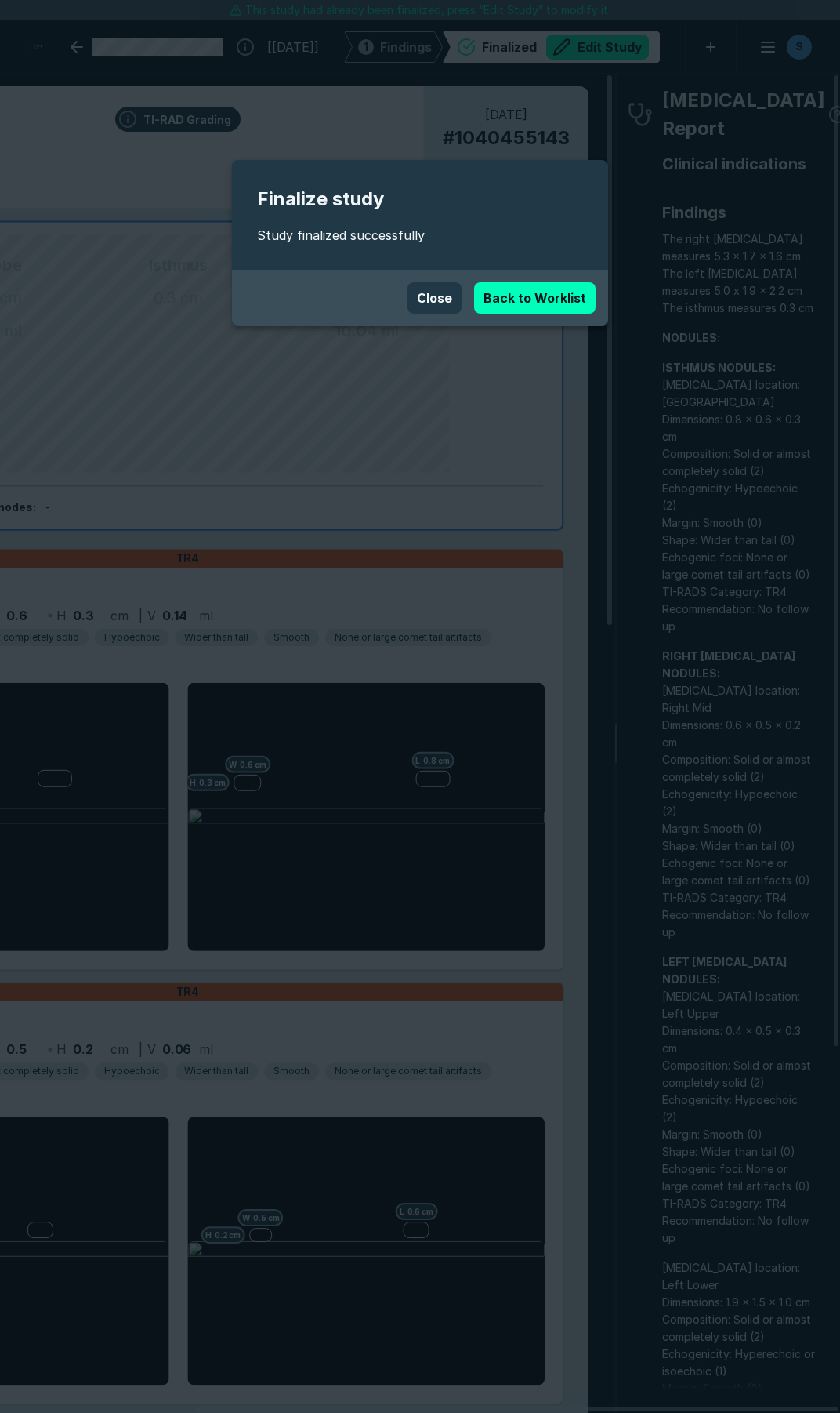
scroll to position [8006, 5795]
click at [536, 303] on link "Back to Worklist" at bounding box center [534, 298] width 121 height 31
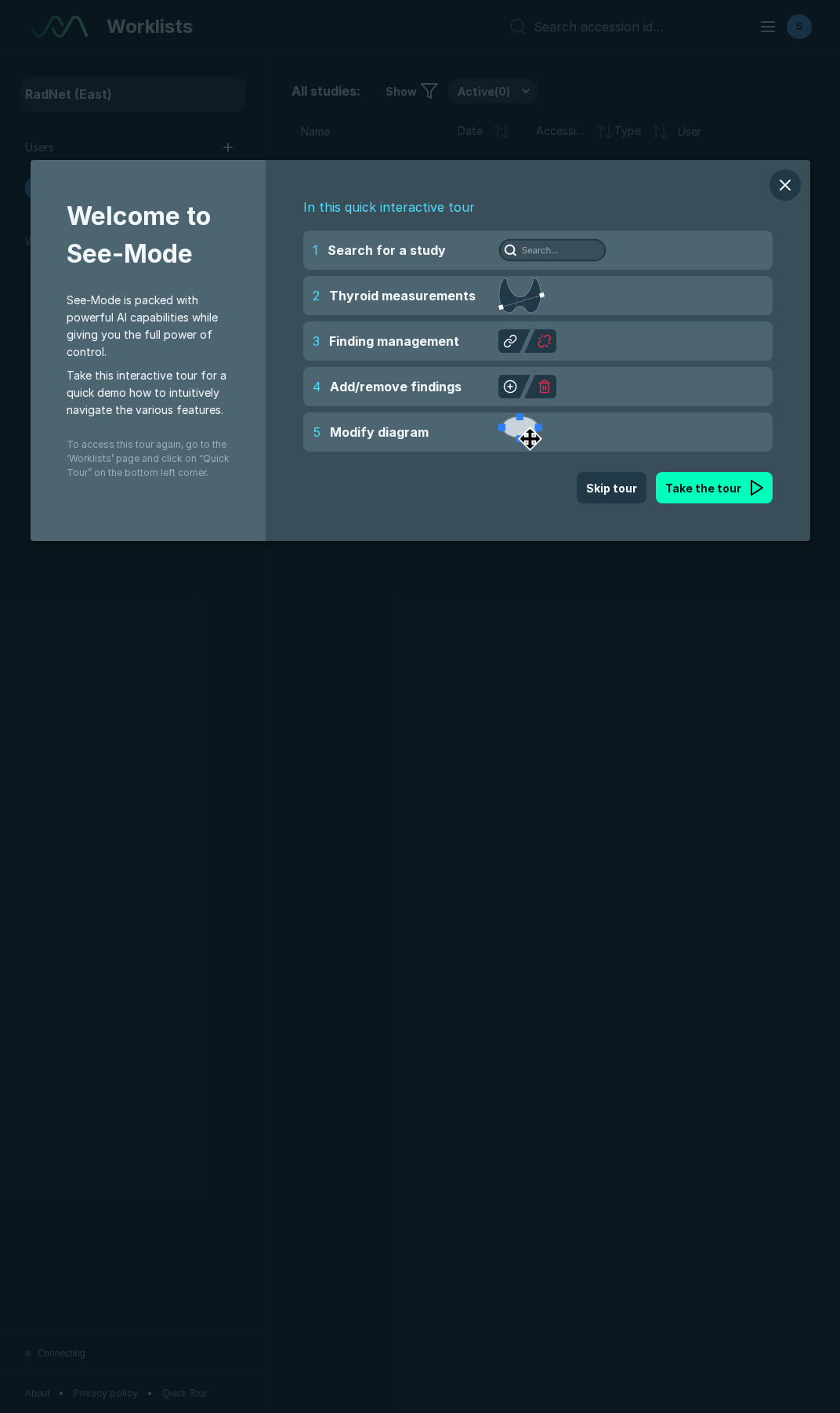
scroll to position [7848, 4346]
